Goal: Use online tool/utility: Utilize a website feature to perform a specific function

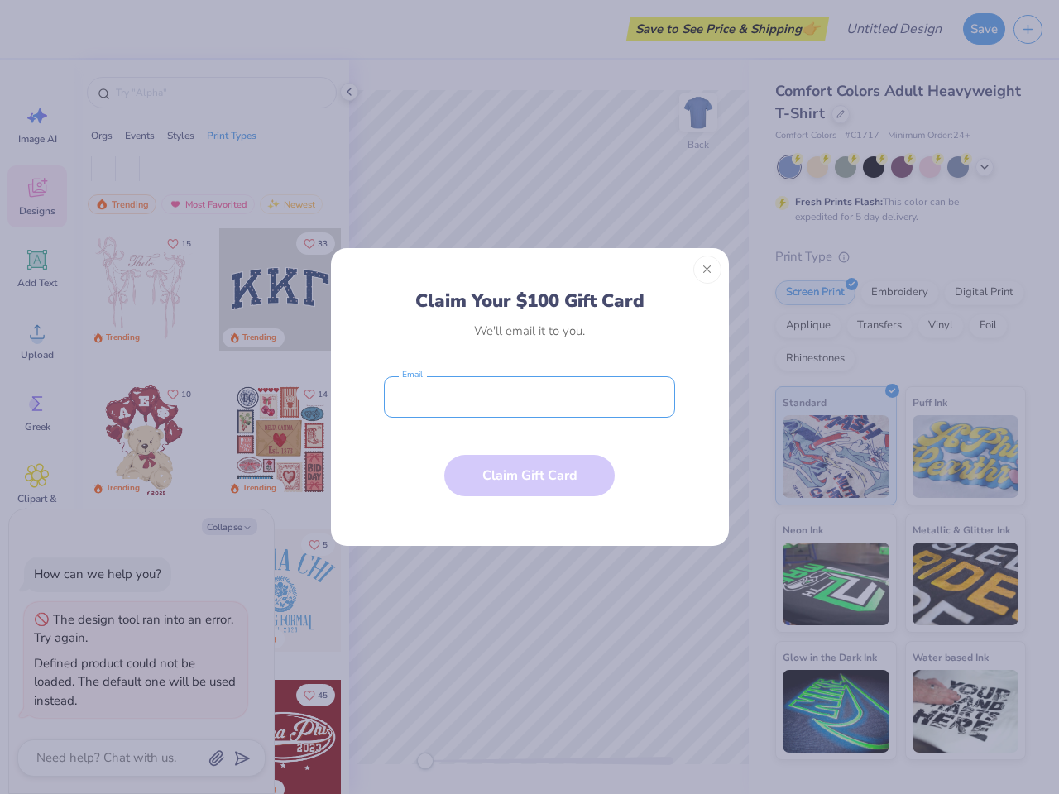
type textarea "x"
click at [530, 397] on input "email" at bounding box center [529, 397] width 291 height 41
click at [708, 270] on button "Close" at bounding box center [708, 270] width 28 height 28
